Goal: Transaction & Acquisition: Download file/media

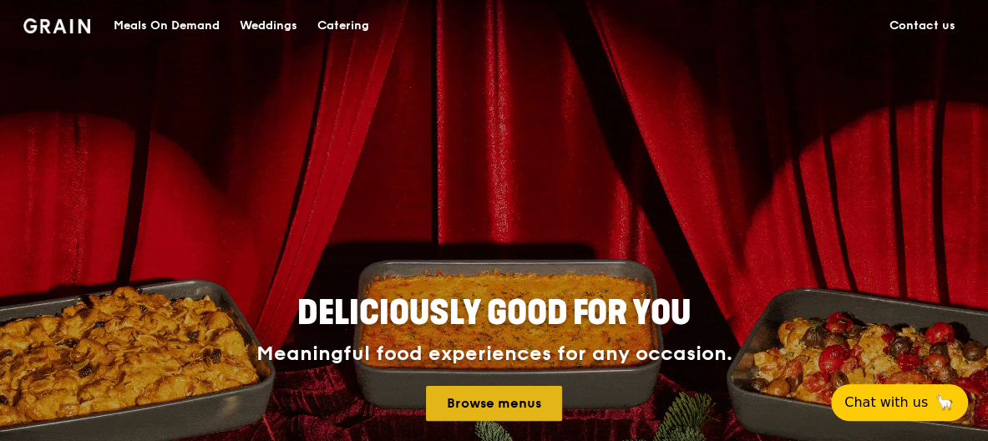
click at [471, 408] on link "Browse menus" at bounding box center [494, 403] width 136 height 35
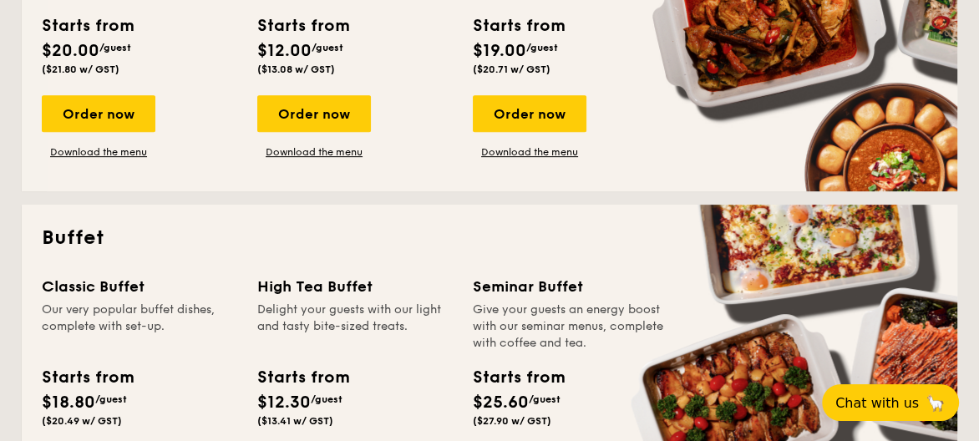
scroll to position [668, 0]
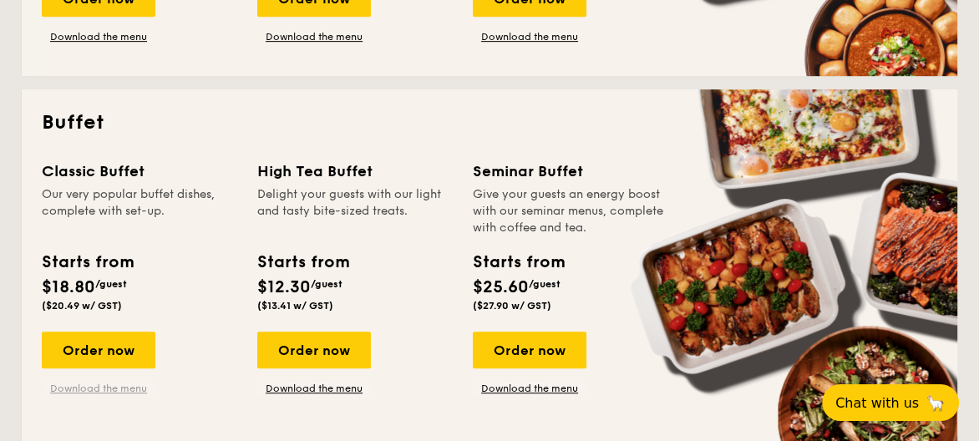
click at [109, 393] on link "Download the menu" at bounding box center [99, 388] width 114 height 13
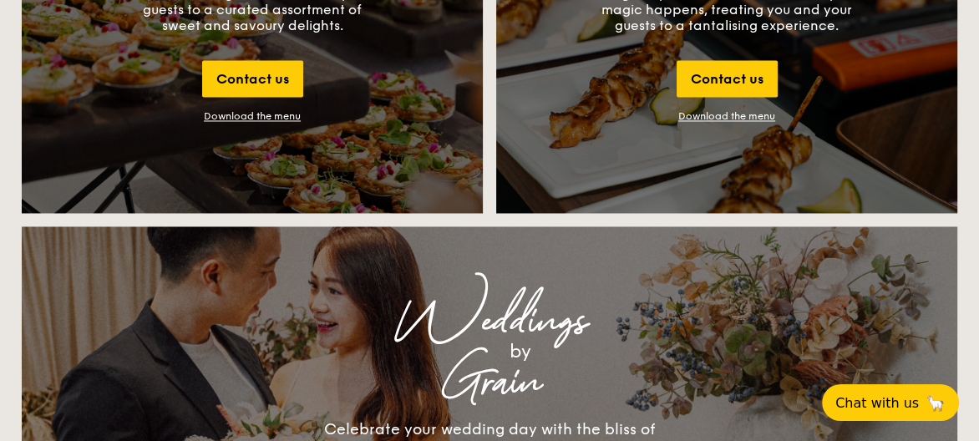
scroll to position [1837, 0]
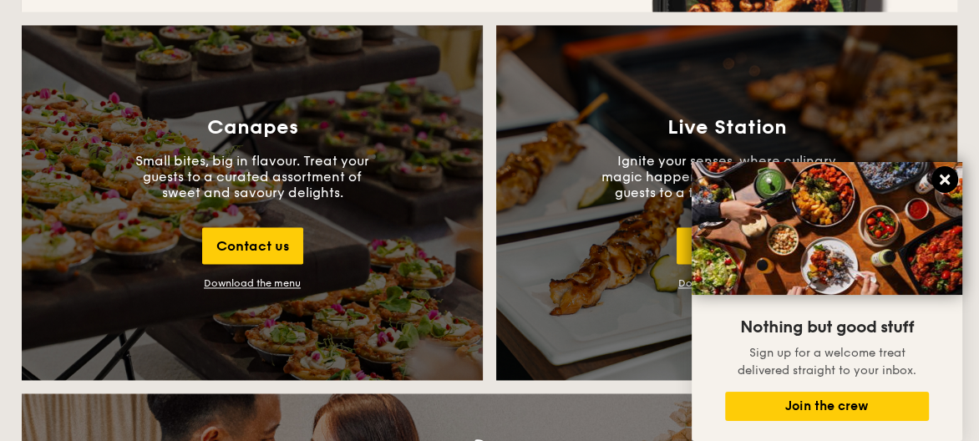
click at [948, 183] on icon at bounding box center [944, 180] width 10 height 10
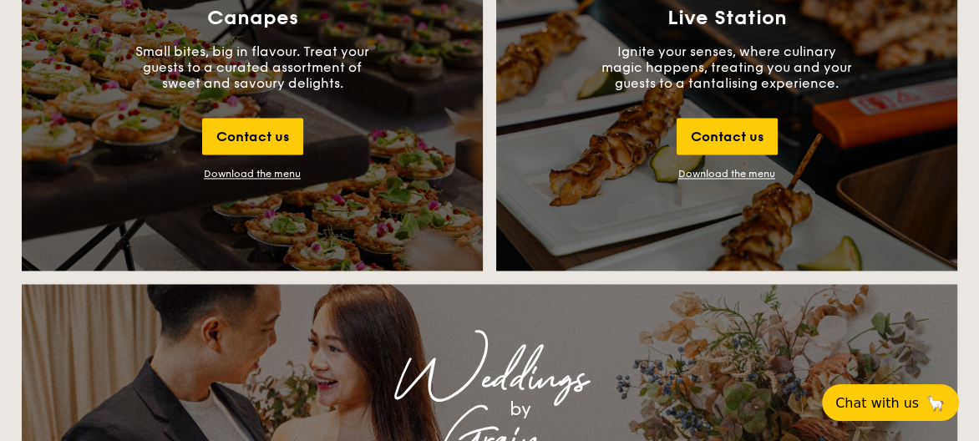
scroll to position [2004, 0]
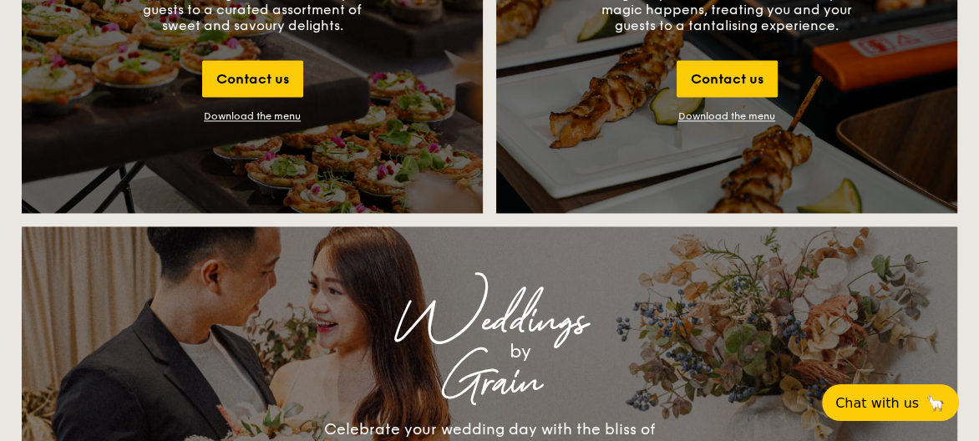
click at [743, 117] on link "Download the menu" at bounding box center [726, 116] width 97 height 12
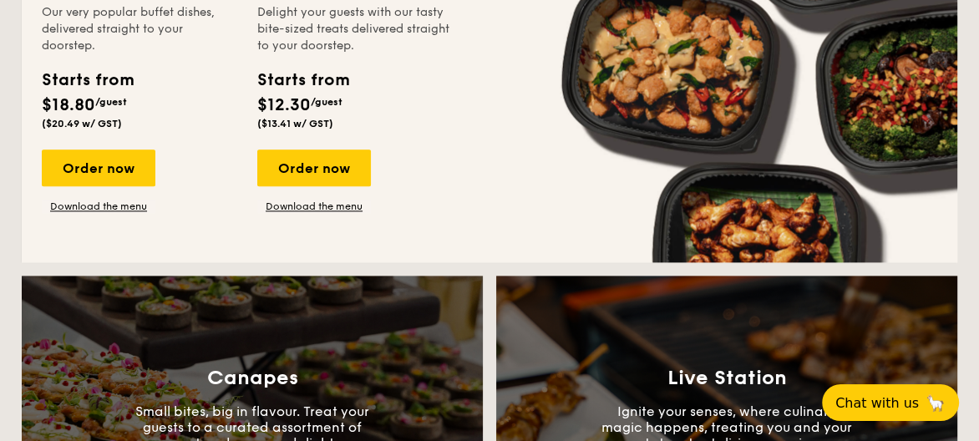
scroll to position [1252, 0]
